Goal: Task Accomplishment & Management: Use online tool/utility

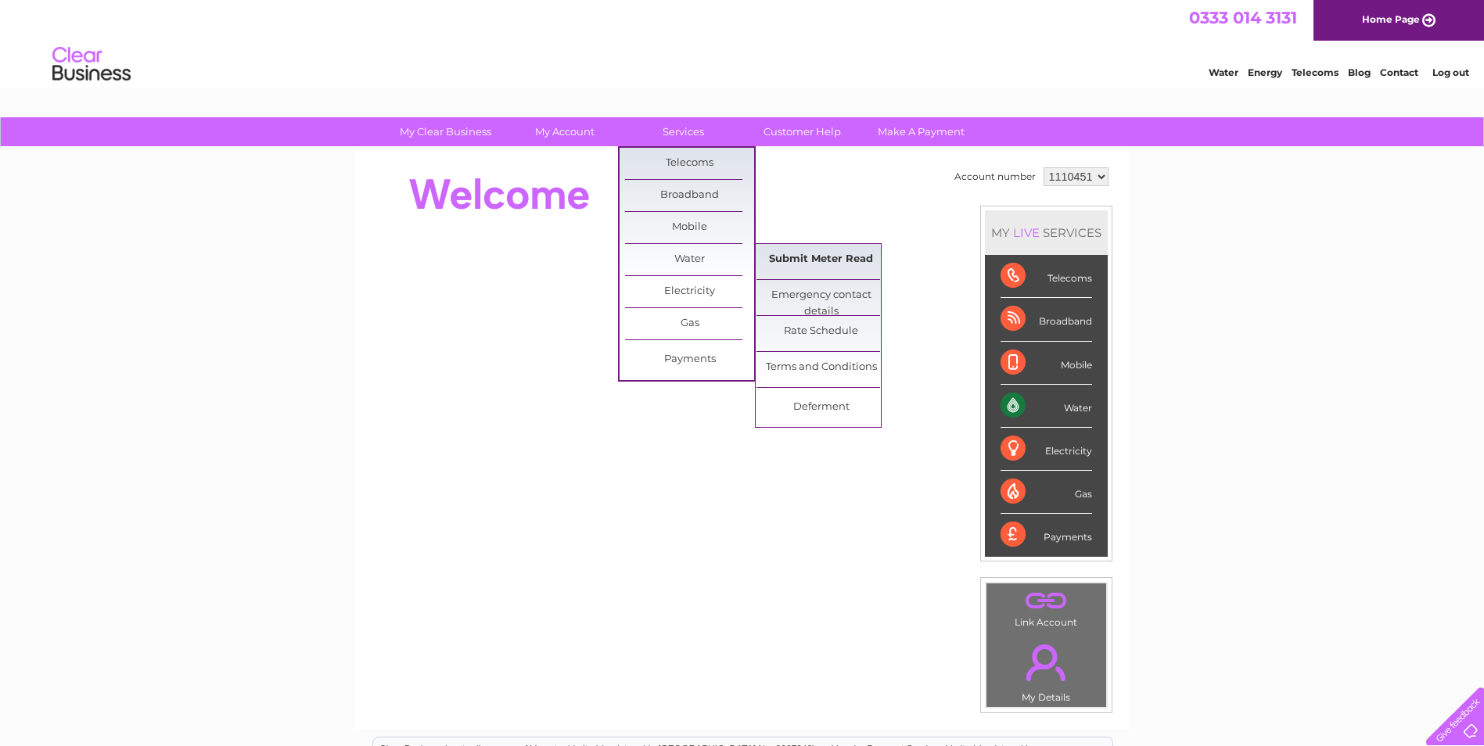
click at [774, 256] on link "Submit Meter Read" at bounding box center [820, 259] width 129 height 31
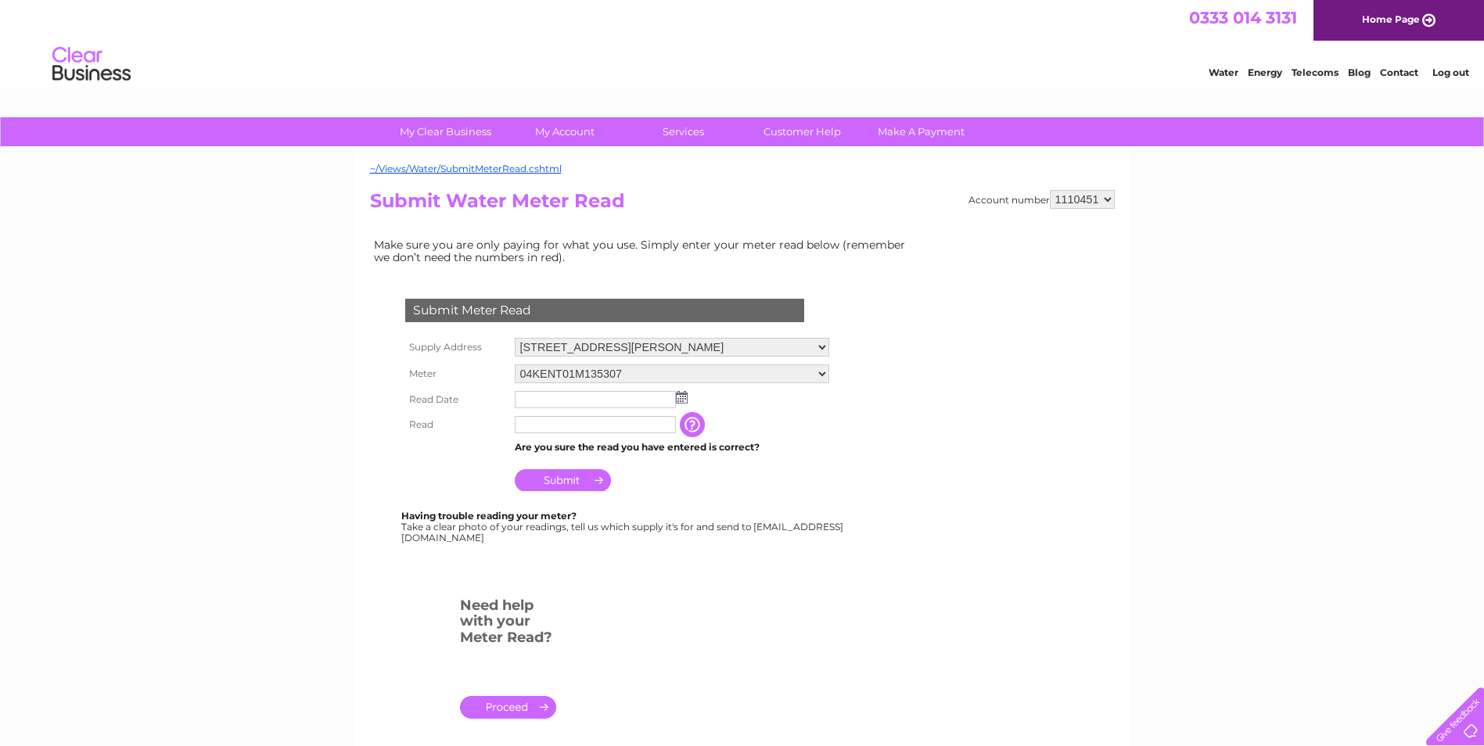
click at [683, 398] on img at bounding box center [682, 397] width 12 height 13
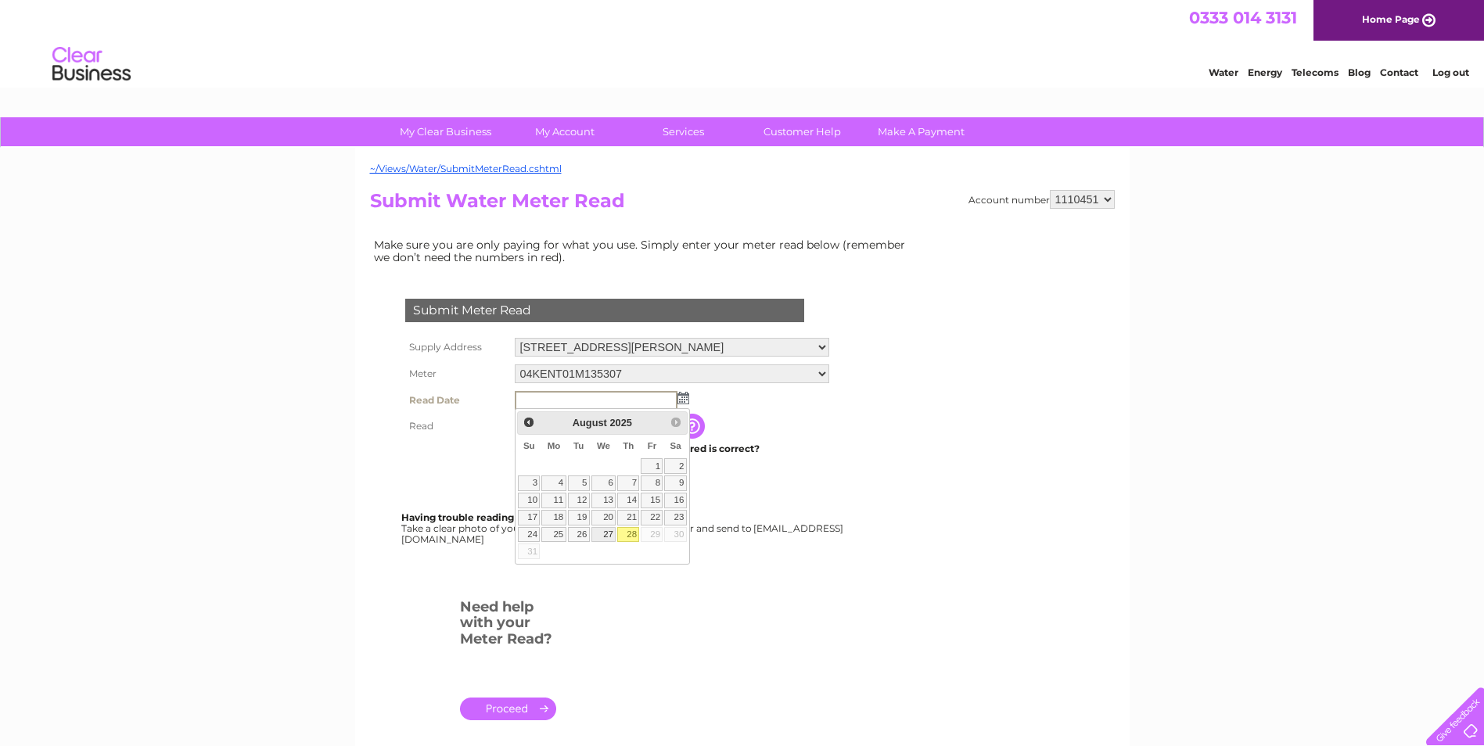
click at [607, 532] on link "27" at bounding box center [603, 535] width 25 height 16
type input "[DATE]"
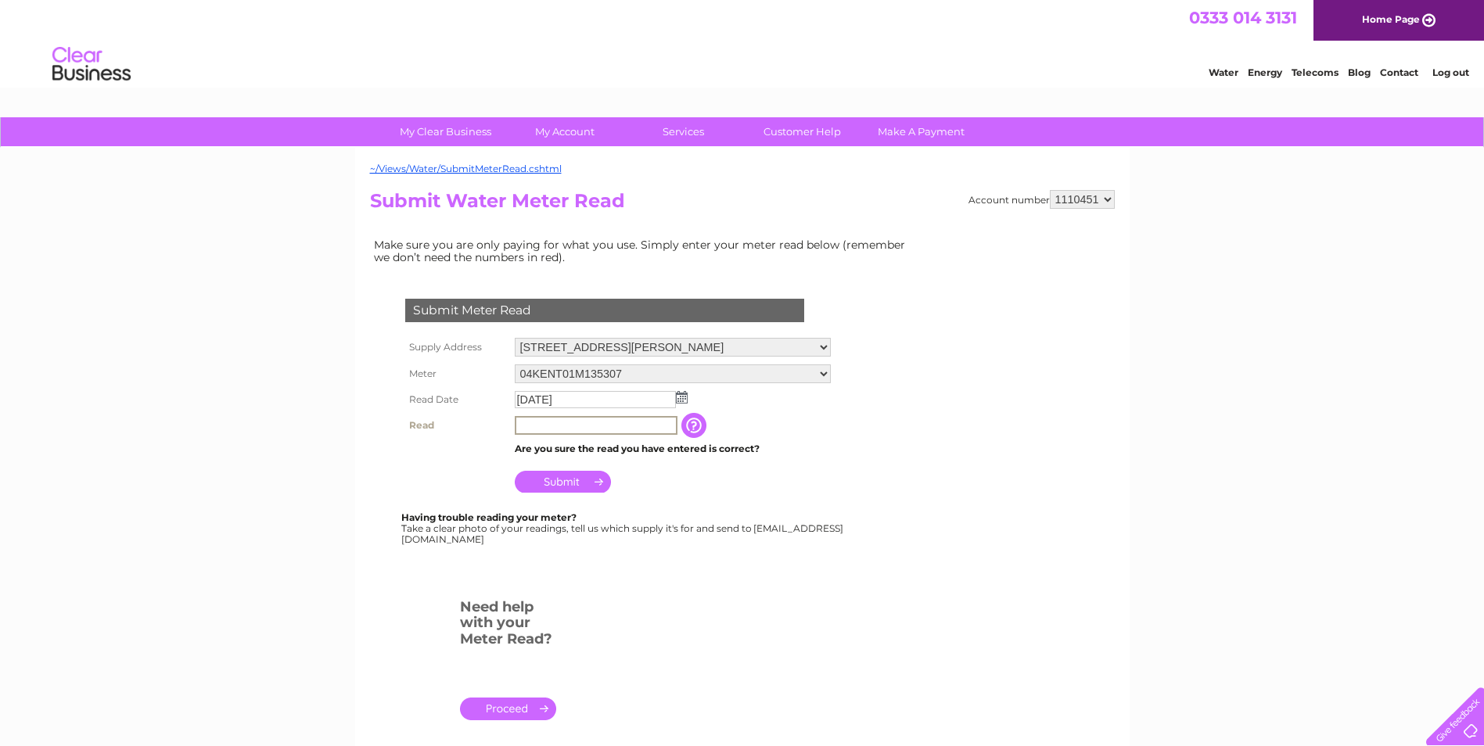
click at [608, 427] on input "text" at bounding box center [596, 425] width 163 height 19
type input "18682"
click at [558, 477] on input "Submit" at bounding box center [563, 480] width 96 height 22
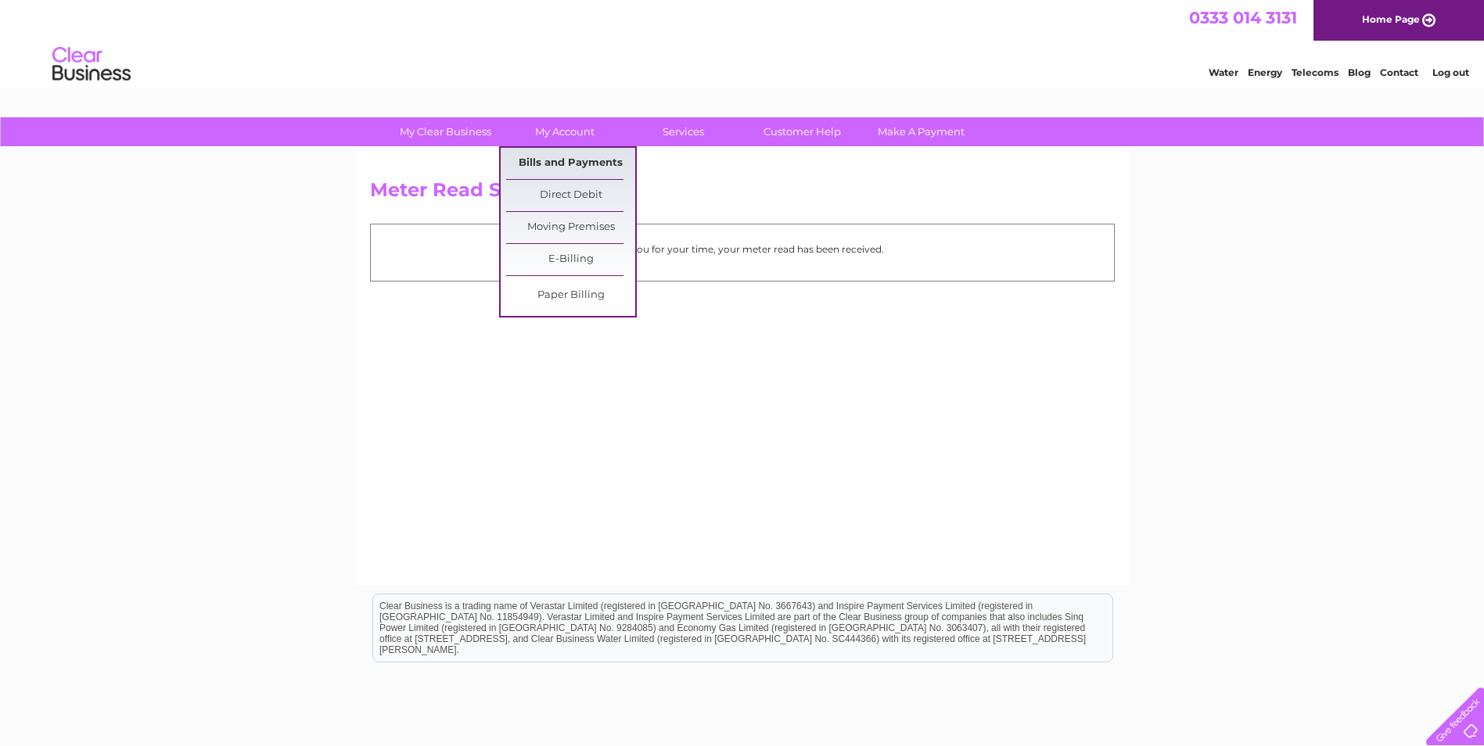
click at [569, 164] on link "Bills and Payments" at bounding box center [570, 163] width 129 height 31
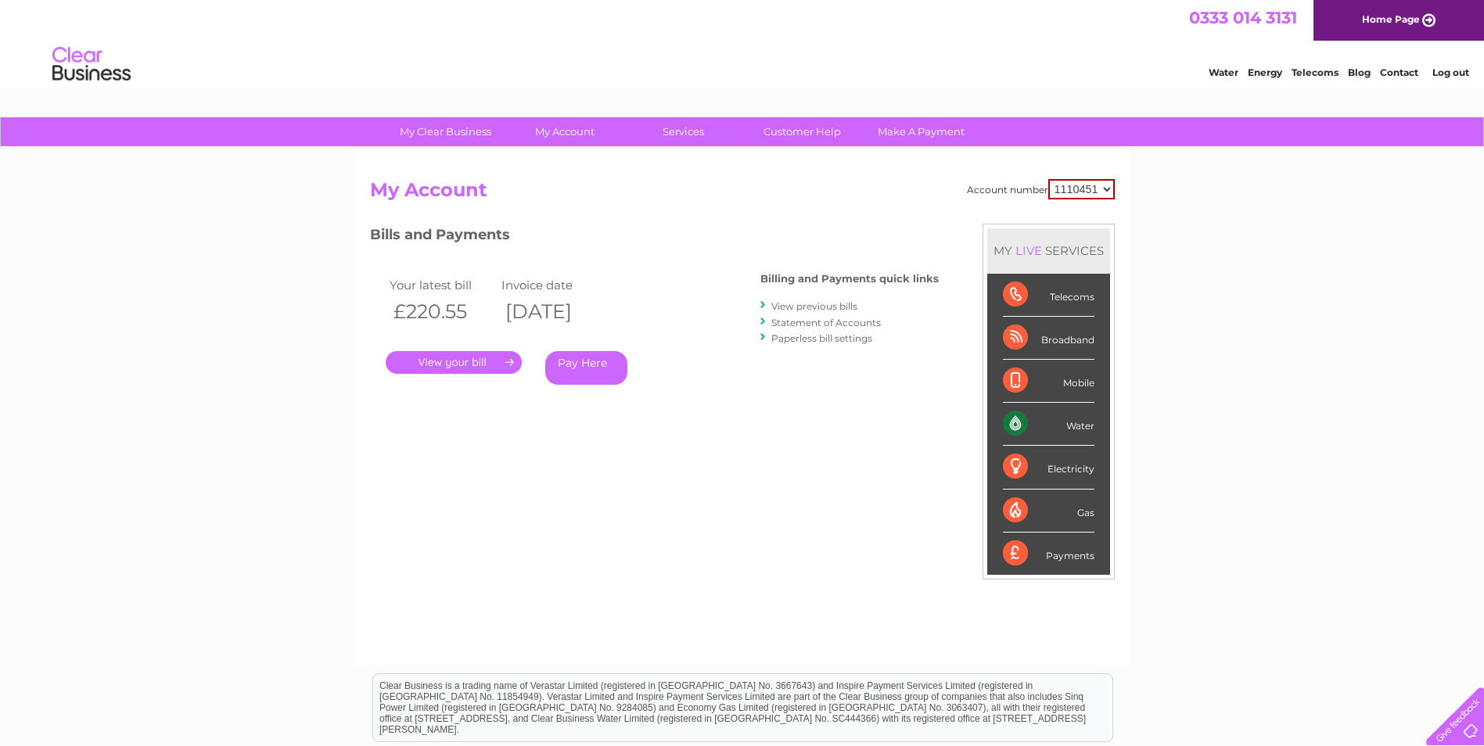
click at [446, 355] on link "." at bounding box center [454, 362] width 136 height 23
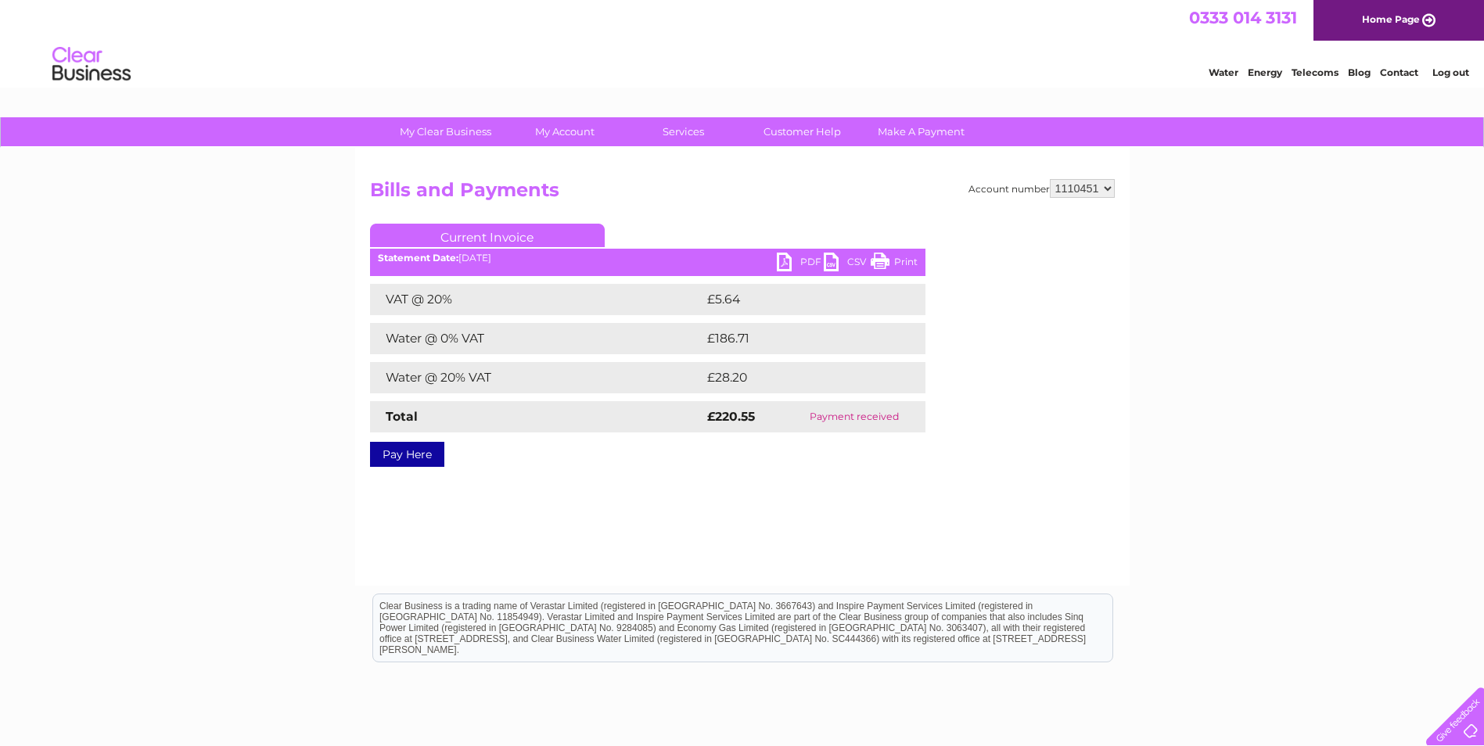
click at [779, 261] on link "PDF" at bounding box center [800, 264] width 47 height 23
click at [1440, 77] on link "Log out" at bounding box center [1450, 72] width 37 height 12
